Goal: Check status: Check status

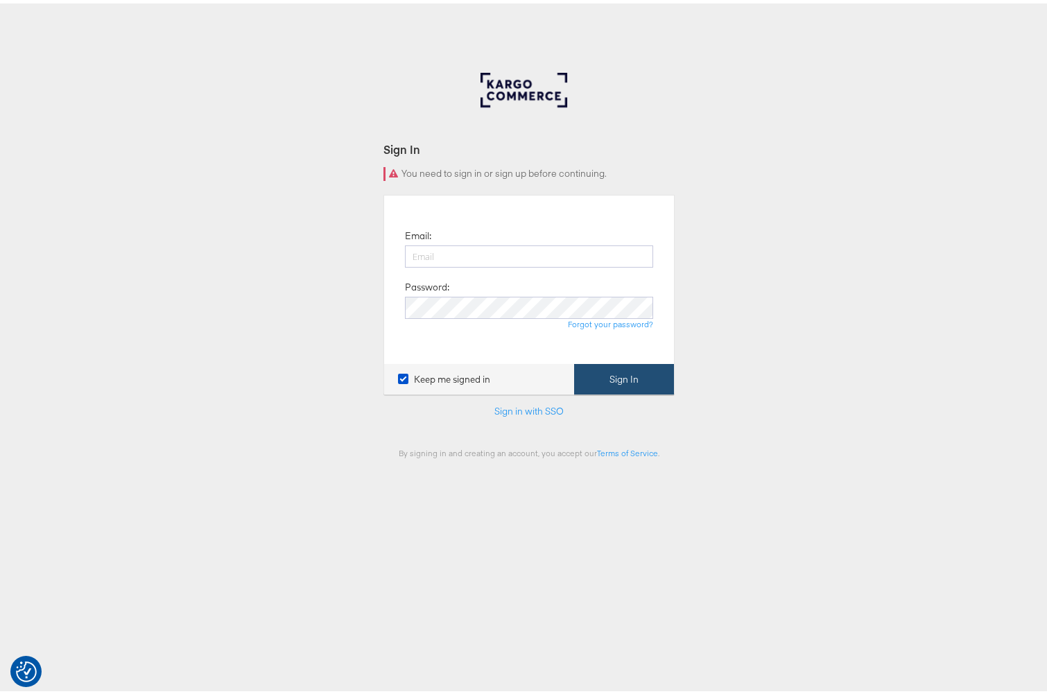
type input "adam.mcgilvray@kargo.com"
click at [629, 387] on button "Sign In" at bounding box center [624, 375] width 100 height 31
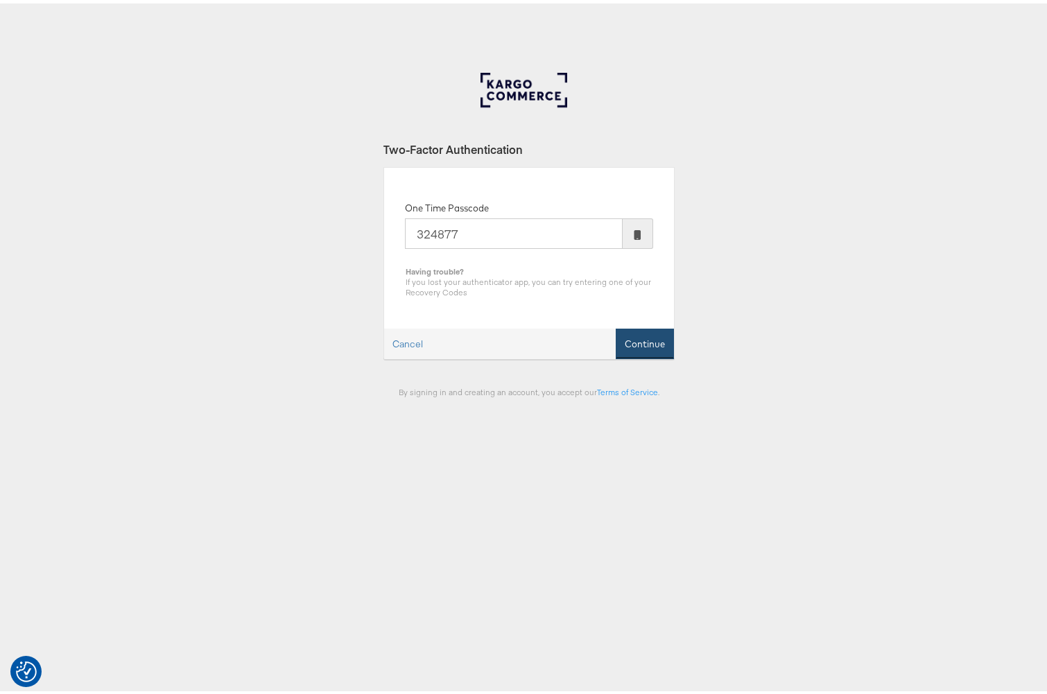
type input "324877"
click at [654, 342] on button "Continue" at bounding box center [644, 340] width 58 height 31
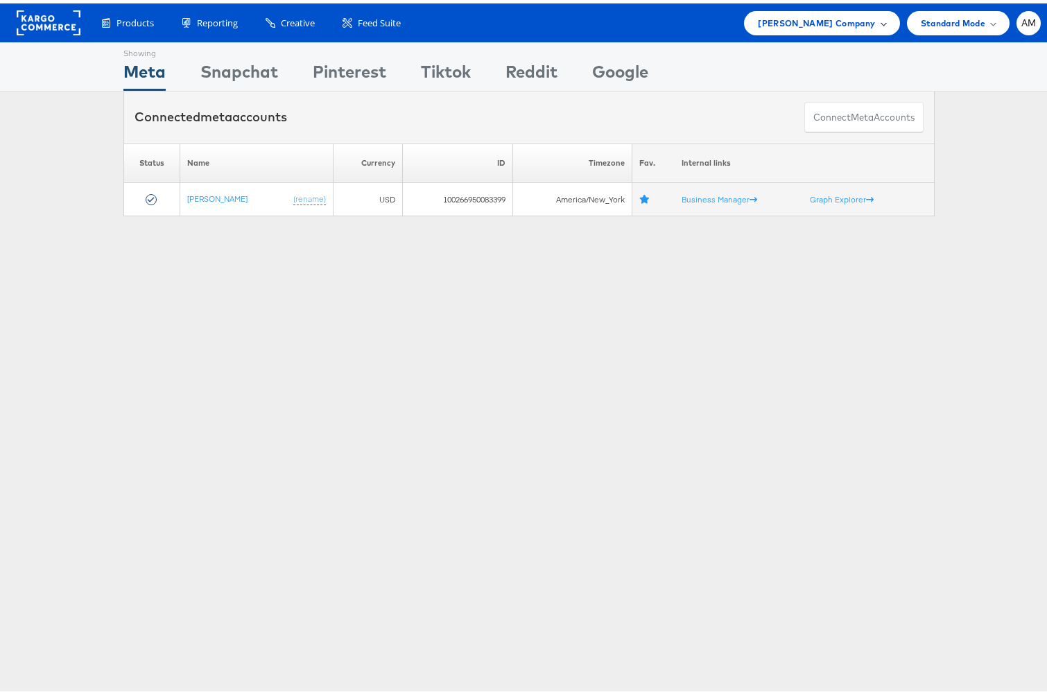
click at [794, 15] on span "[PERSON_NAME] Company" at bounding box center [816, 19] width 117 height 15
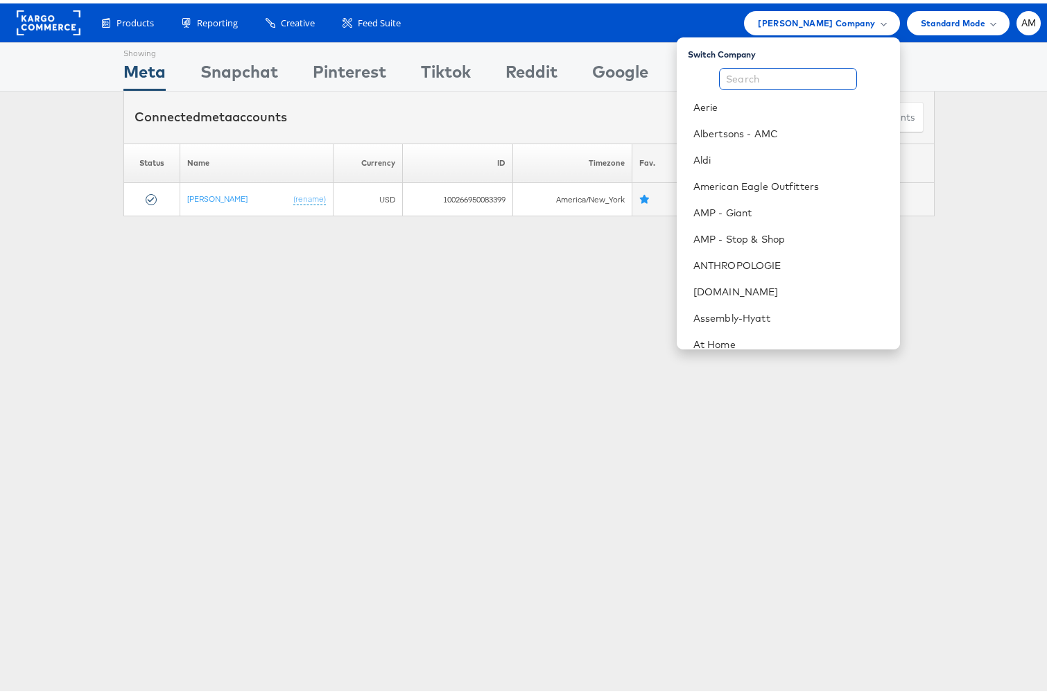
click at [745, 79] on input "text" at bounding box center [788, 75] width 138 height 22
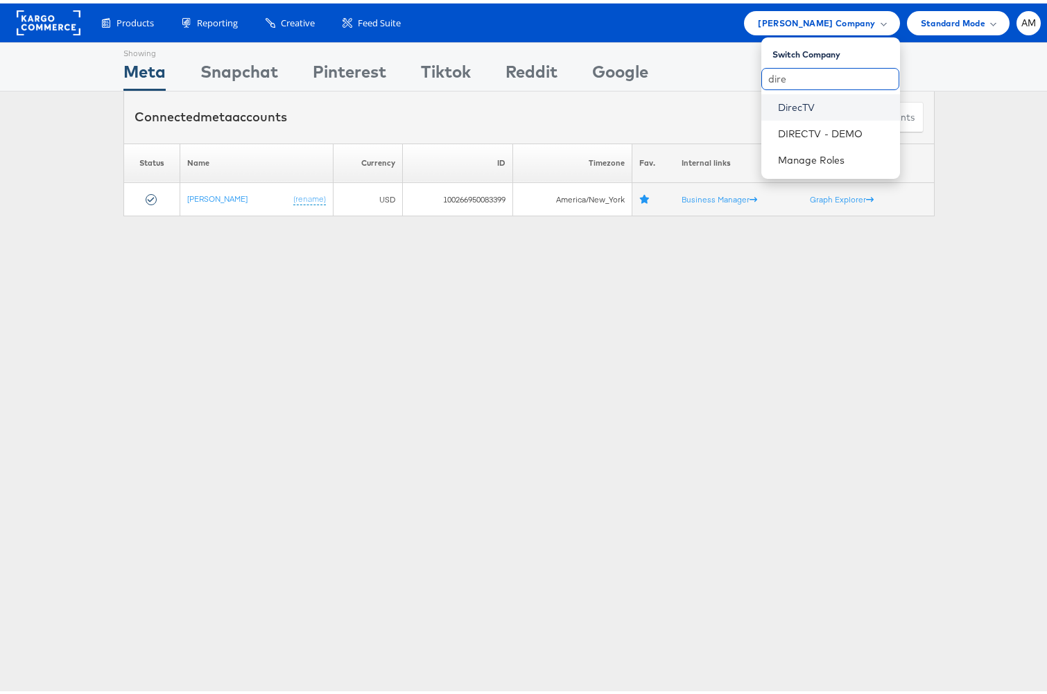
type input "dire"
click at [796, 107] on link "DirecTV" at bounding box center [833, 104] width 111 height 14
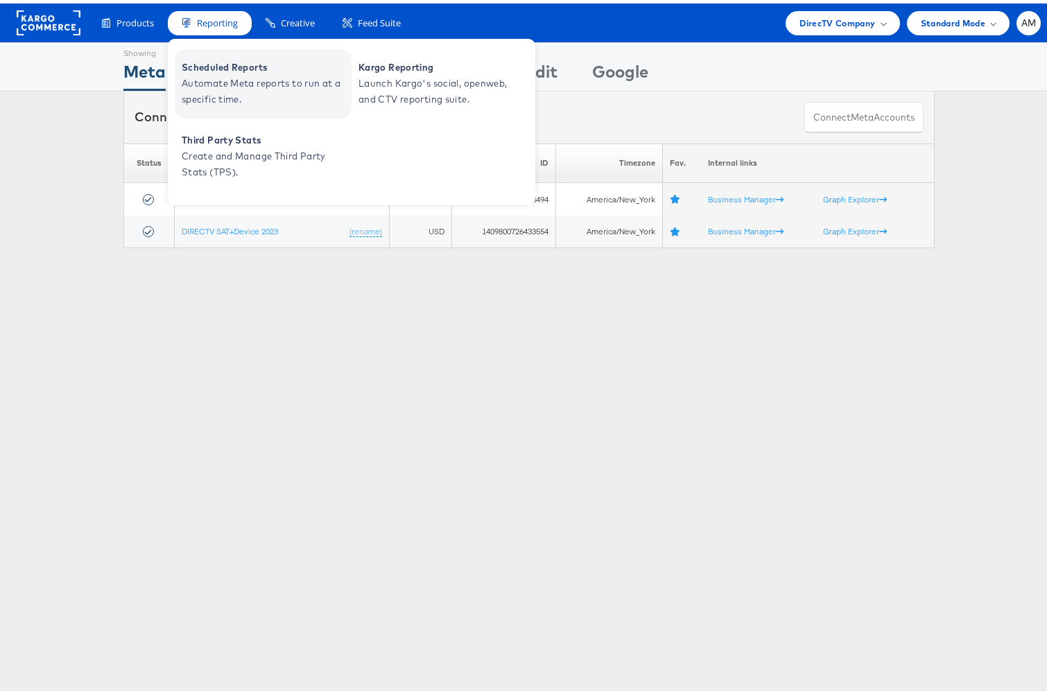
click at [225, 71] on span "Scheduled Reports" at bounding box center [265, 64] width 166 height 16
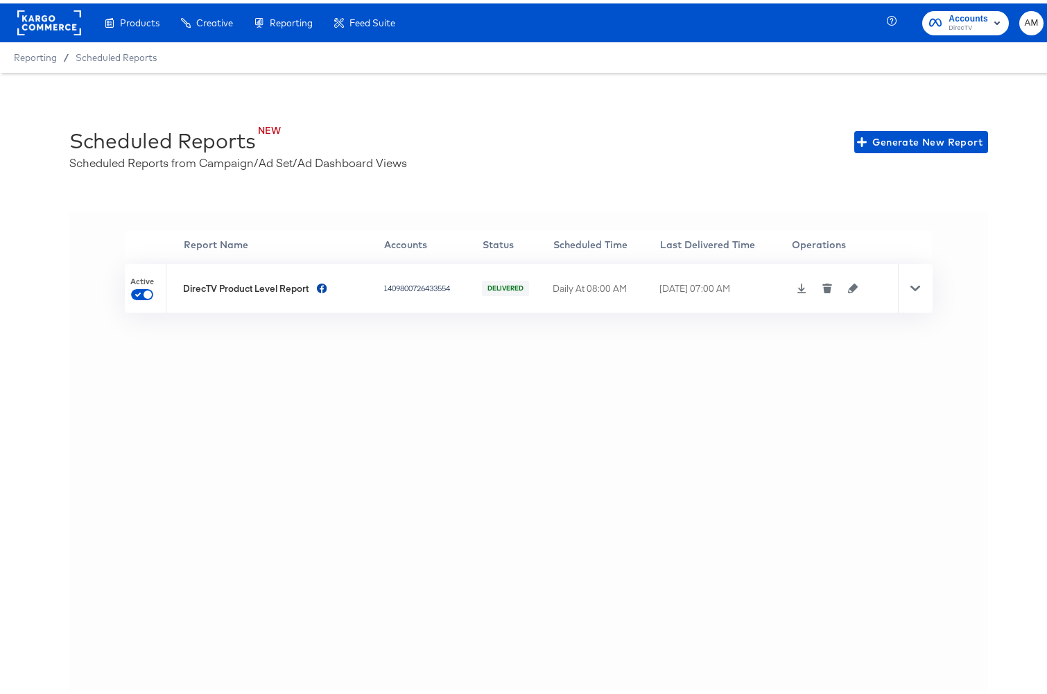
click at [797, 286] on icon at bounding box center [801, 285] width 9 height 10
